Goal: Communication & Community: Answer question/provide support

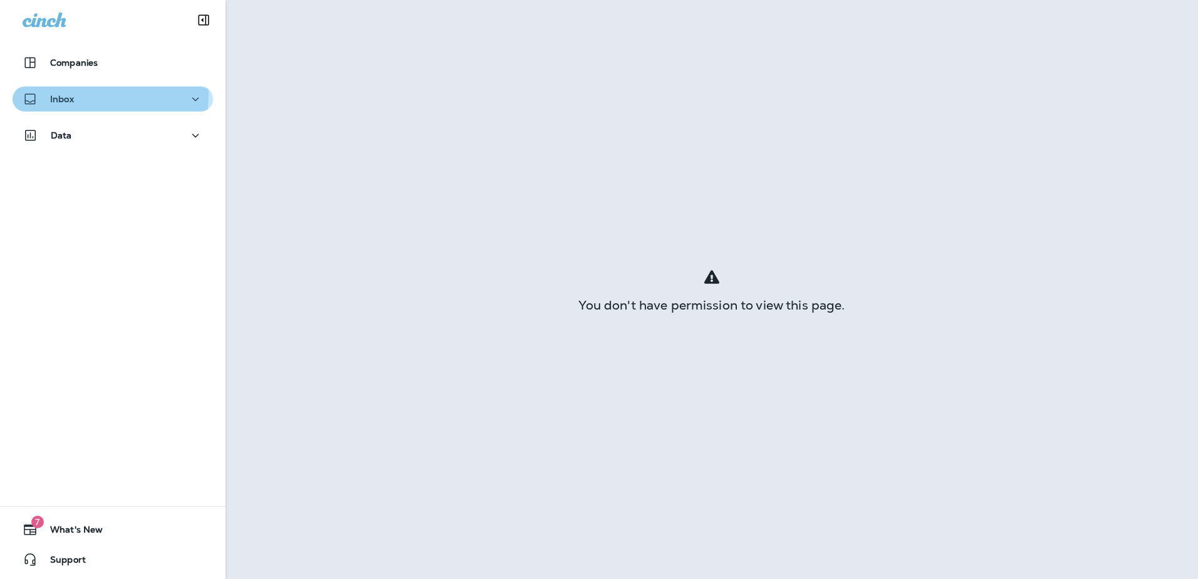
click at [48, 93] on div "Inbox" at bounding box center [48, 99] width 51 height 16
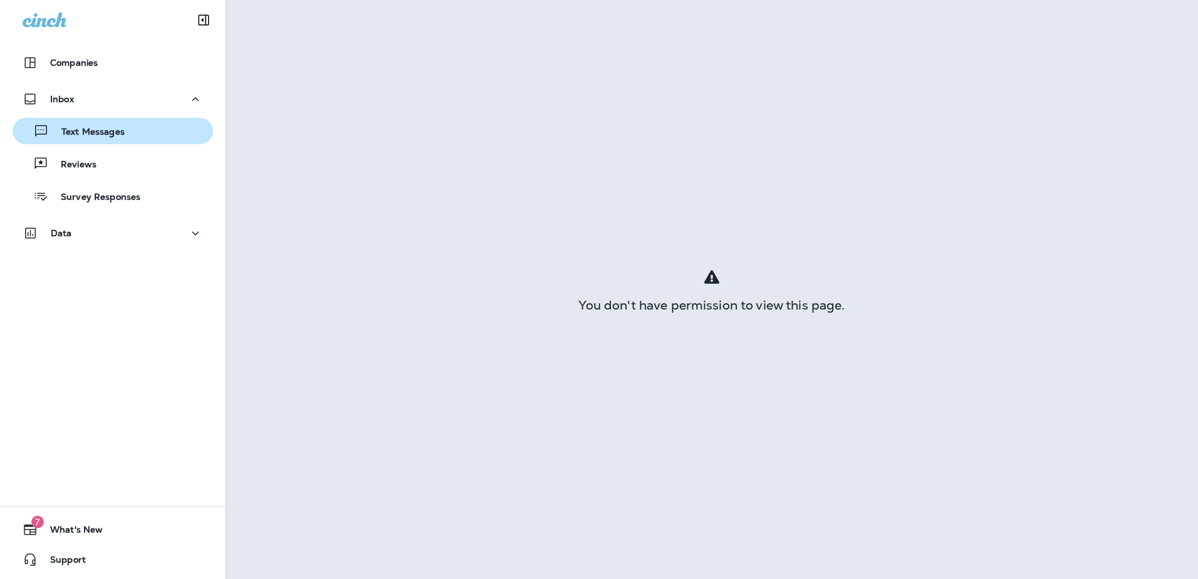
click at [101, 132] on p "Text Messages" at bounding box center [87, 133] width 76 height 12
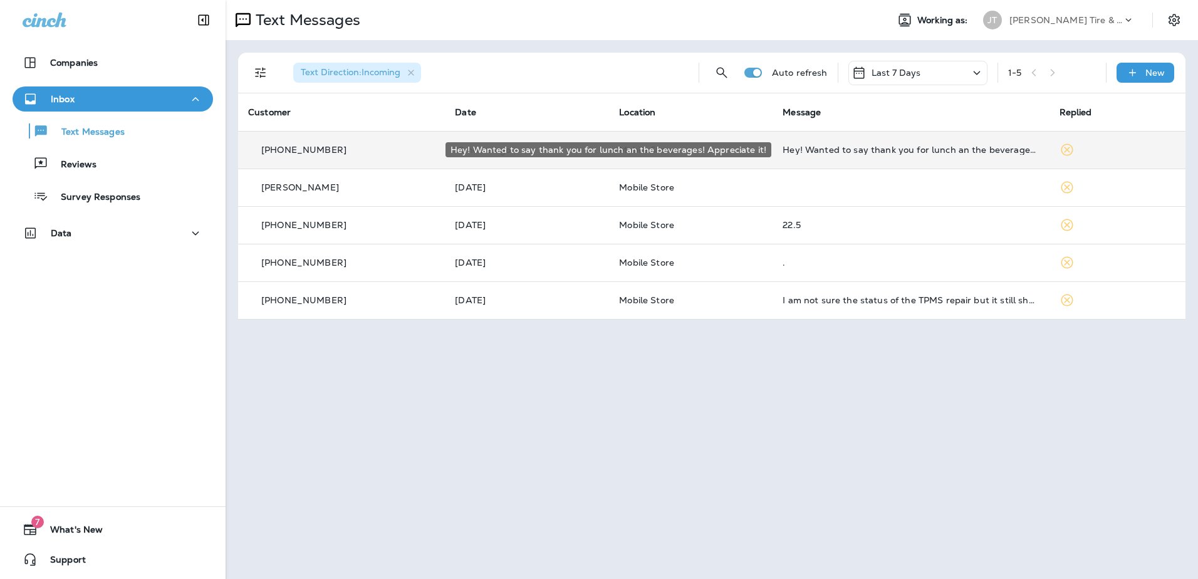
click at [860, 154] on div "Hey! Wanted to say thank you for lunch an the beverages! Appreciate it!" at bounding box center [911, 150] width 256 height 10
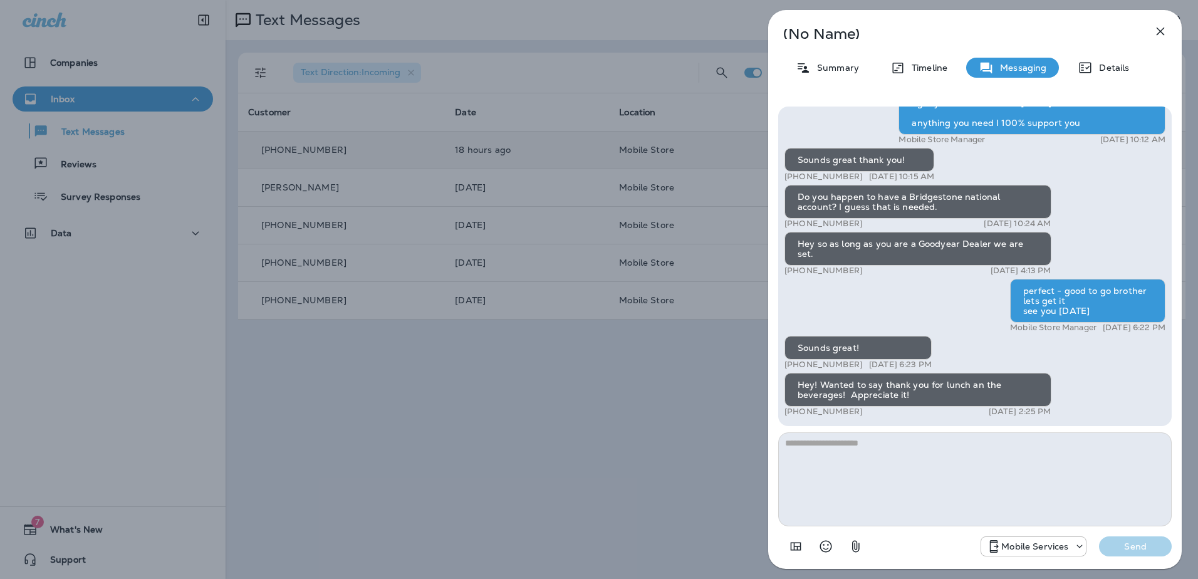
click at [876, 477] on textarea at bounding box center [975, 479] width 394 height 94
type textarea "*"
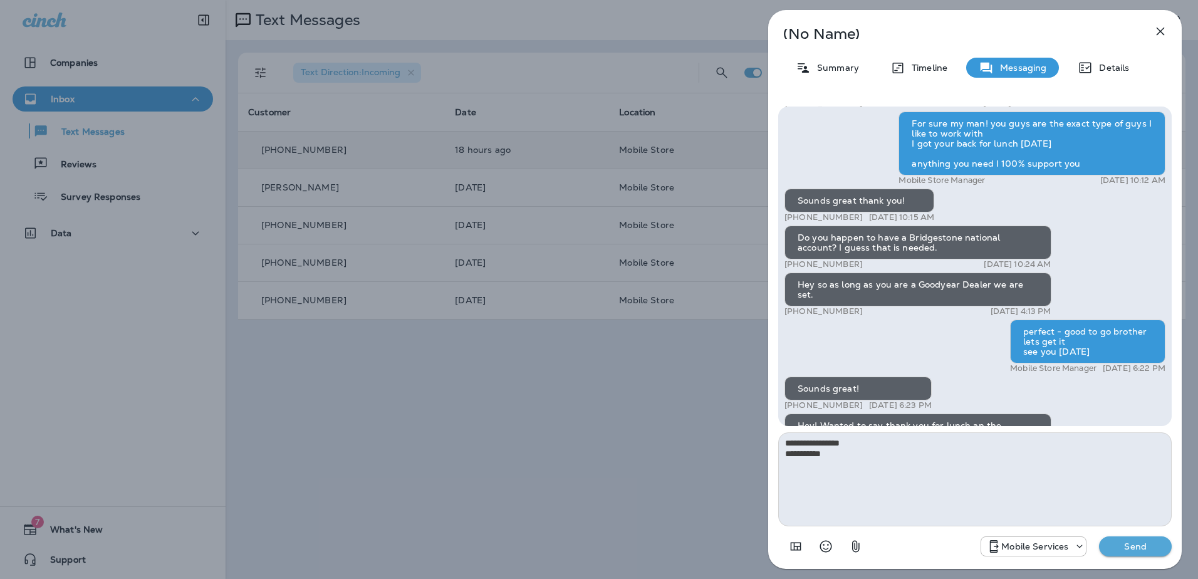
scroll to position [-79, 0]
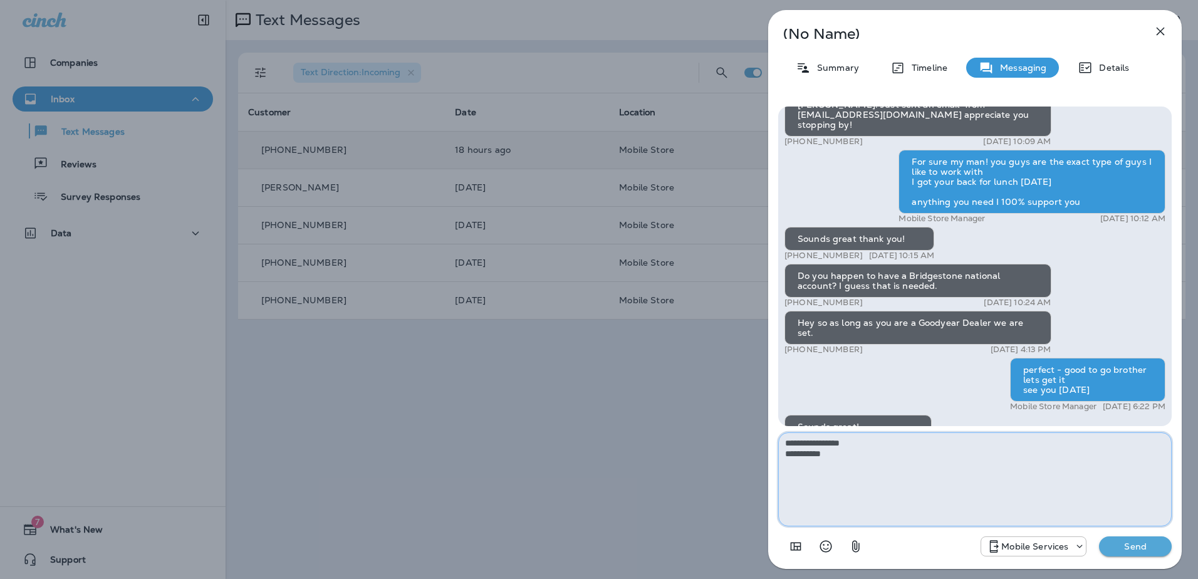
drag, startPoint x: 842, startPoint y: 461, endPoint x: 765, endPoint y: 459, distance: 77.1
click at [765, 459] on div "**********" at bounding box center [975, 289] width 446 height 579
type textarea "**********"
click at [1147, 545] on p "Send" at bounding box center [1135, 546] width 53 height 11
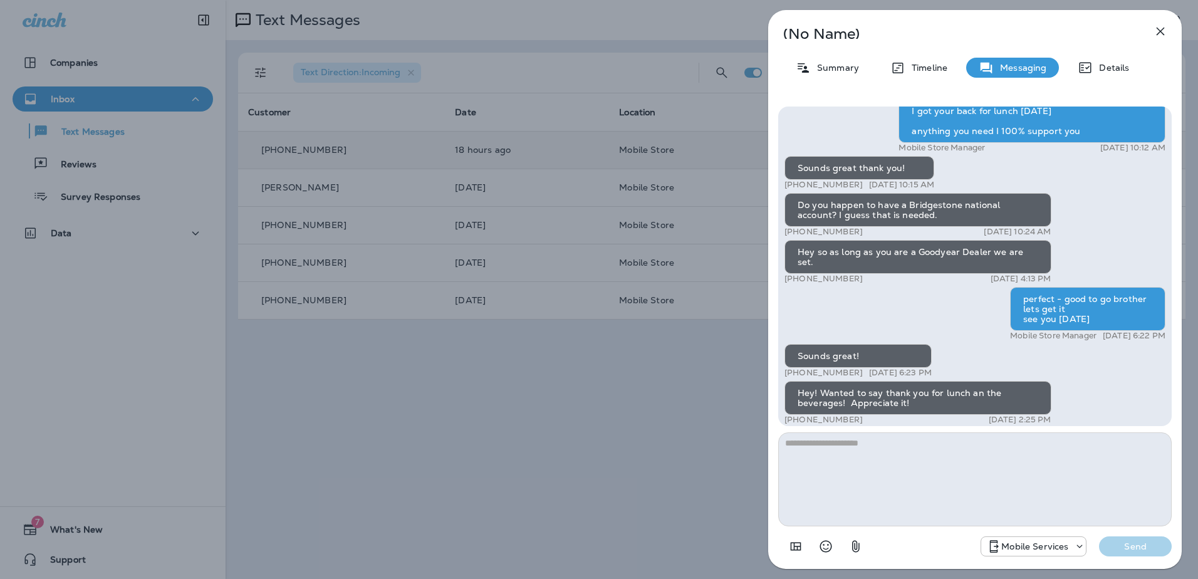
scroll to position [0, 0]
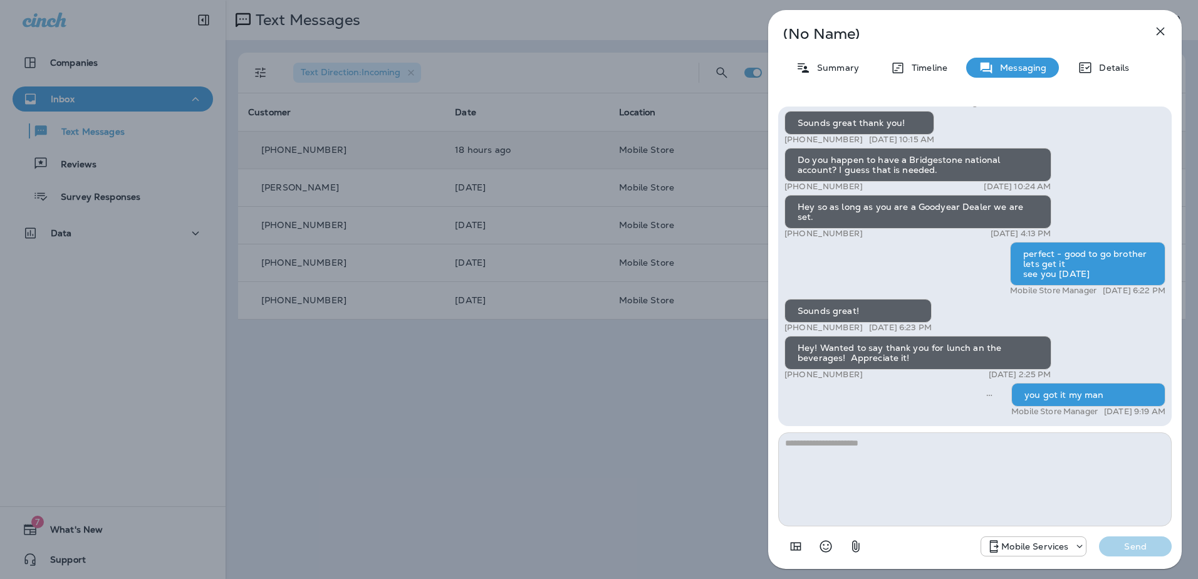
click at [484, 363] on div "(No Name) Summary Timeline Messaging Details [PERSON_NAME]. Just sent an email …" at bounding box center [599, 289] width 1198 height 579
